Goal: Task Accomplishment & Management: Use online tool/utility

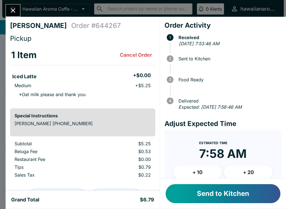
click at [236, 191] on button "Send to Kitchen" at bounding box center [223, 193] width 115 height 19
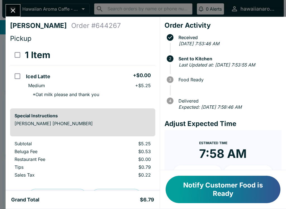
click at [207, 203] on button "Notify Customer Food is Ready" at bounding box center [223, 189] width 115 height 27
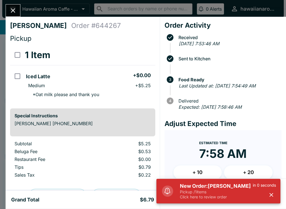
click at [190, 191] on p "Pickup / 1 items" at bounding box center [216, 191] width 73 height 5
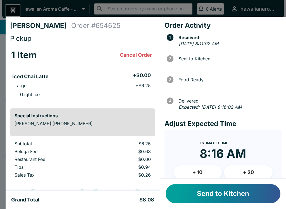
click at [221, 199] on button "Send to Kitchen" at bounding box center [223, 193] width 115 height 19
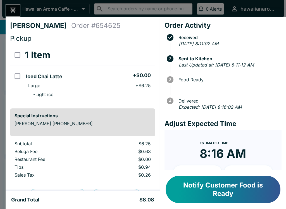
click at [215, 193] on button "Notify Customer Food is Ready" at bounding box center [223, 189] width 115 height 27
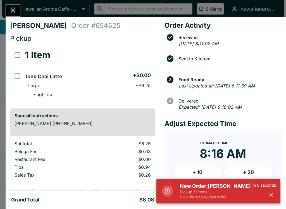
click at [26, 17] on div "[PERSON_NAME] Order # 654625 Pickup 1 Item Iced Chai Latte + $0.00 Large + $6.2…" at bounding box center [83, 104] width 154 height 174
click at [26, 16] on div "[PERSON_NAME] Order # 654625 Pickup 1 Item Iced Chai Latte + $0.00 Large + $6.2…" at bounding box center [143, 104] width 286 height 209
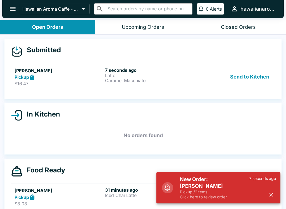
click at [195, 83] on div "[PERSON_NAME] Pickup $16.47 7 seconds ago Latte Caramel Macchiato Send to Kitch…" at bounding box center [143, 76] width 257 height 19
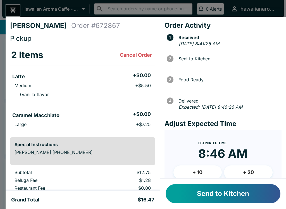
click at [253, 194] on button "Send to Kitchen" at bounding box center [223, 193] width 115 height 19
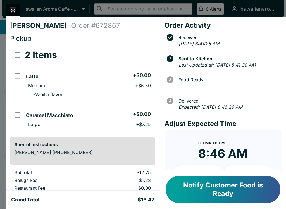
click at [197, 195] on button "Notify Customer Food is Ready" at bounding box center [223, 189] width 115 height 27
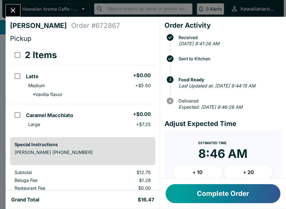
click at [192, 196] on button "Complete Order" at bounding box center [223, 193] width 115 height 19
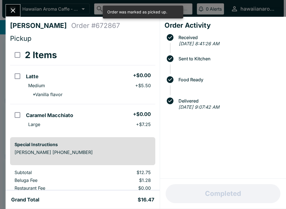
click at [15, 7] on icon "Close" at bounding box center [13, 11] width 8 height 8
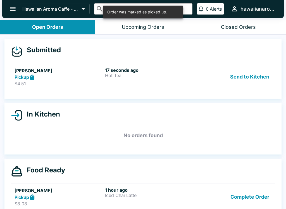
click at [50, 75] on div "Pickup" at bounding box center [59, 77] width 88 height 6
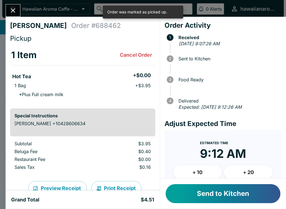
click at [231, 202] on button "Send to Kitchen" at bounding box center [223, 193] width 115 height 19
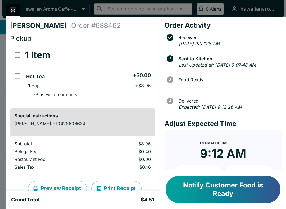
click at [235, 195] on button "Notify Customer Food is Ready" at bounding box center [223, 189] width 115 height 27
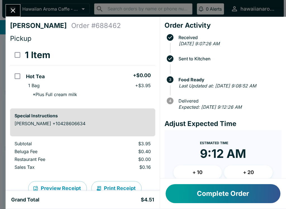
click at [241, 200] on button "Complete Order" at bounding box center [223, 193] width 115 height 19
